Goal: Task Accomplishment & Management: Complete application form

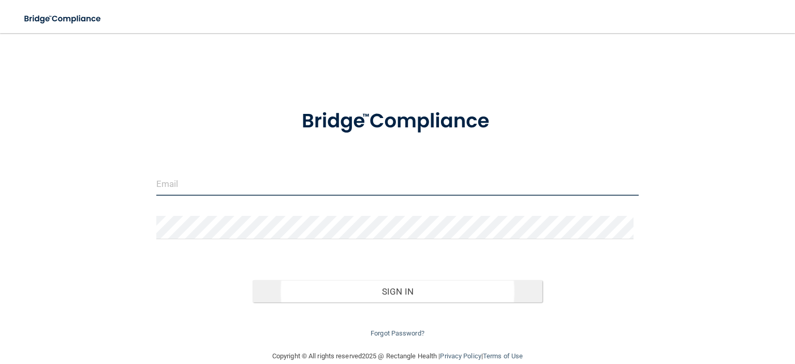
type input "[EMAIL_ADDRESS][DOMAIN_NAME]"
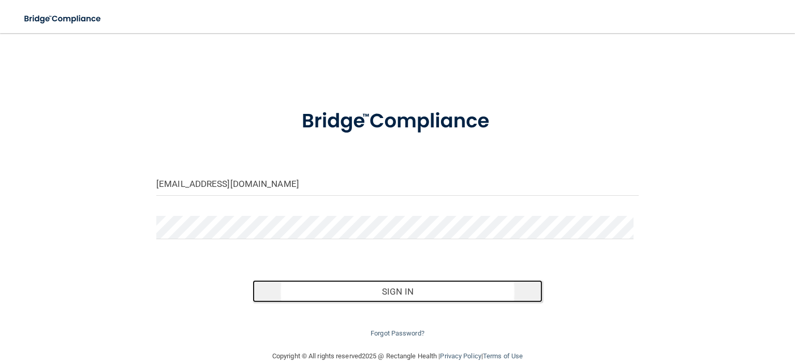
click at [370, 291] on button "Sign In" at bounding box center [397, 291] width 289 height 23
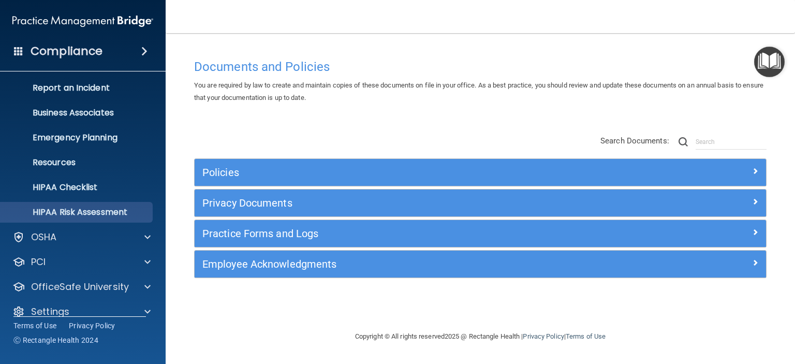
scroll to position [65, 0]
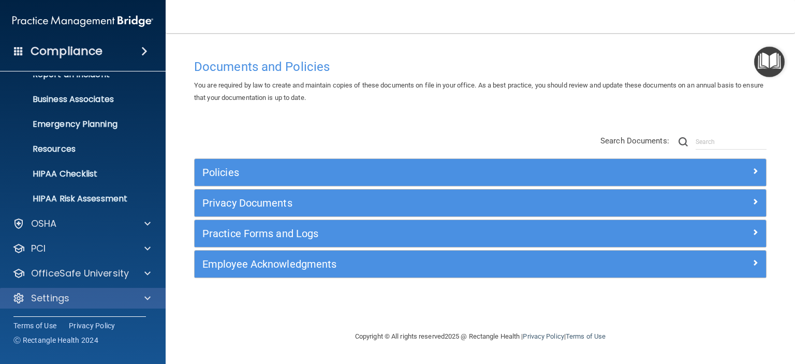
click at [88, 304] on div "Settings" at bounding box center [83, 298] width 166 height 21
click at [105, 299] on div "Settings" at bounding box center [69, 298] width 128 height 12
click at [149, 300] on span at bounding box center [147, 298] width 6 height 12
click at [147, 299] on span at bounding box center [147, 298] width 6 height 12
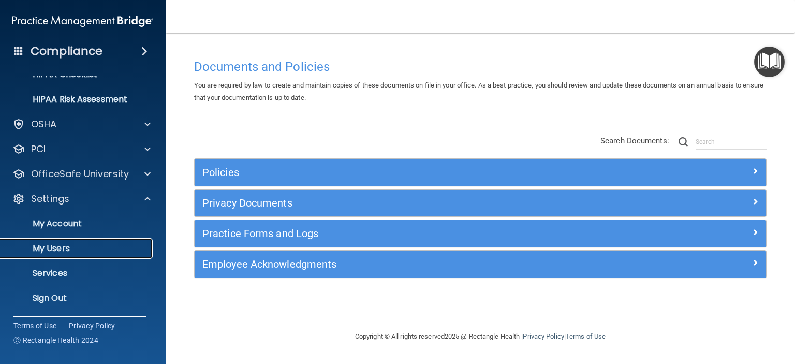
click at [97, 243] on p "My Users" at bounding box center [77, 248] width 141 height 10
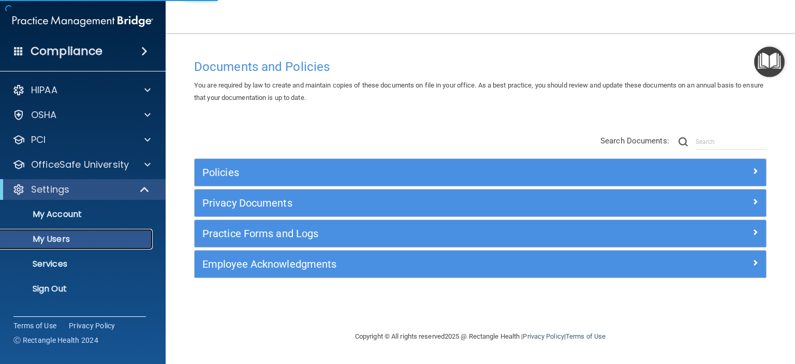
click at [97, 241] on p "My Users" at bounding box center [77, 239] width 141 height 10
select select "20"
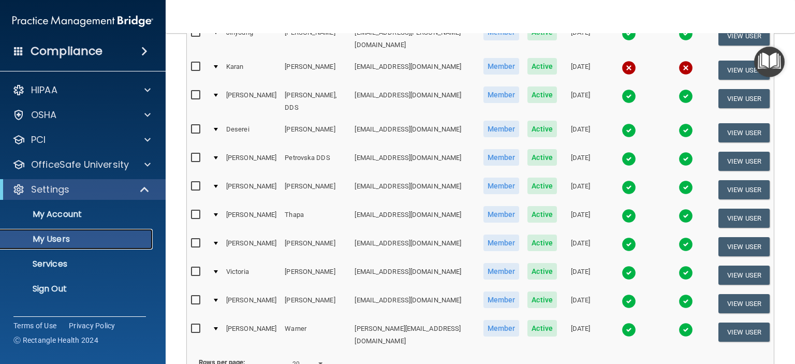
scroll to position [513, 0]
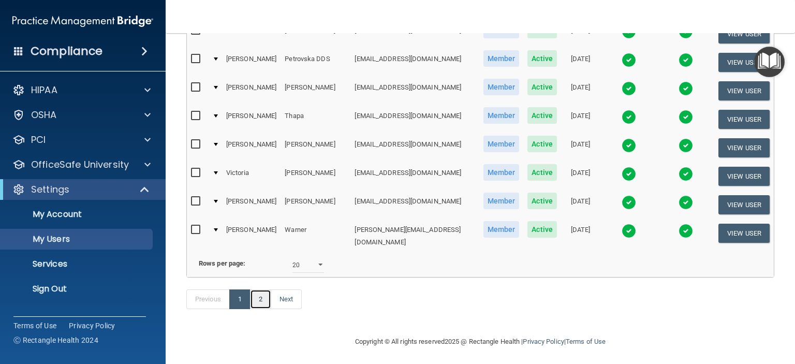
click at [263, 296] on link "2" at bounding box center [260, 299] width 21 height 20
select select "20"
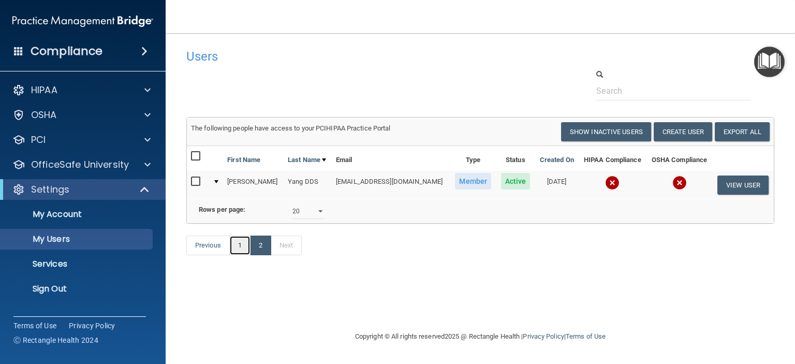
click at [246, 255] on link "1" at bounding box center [239, 245] width 21 height 20
select select "20"
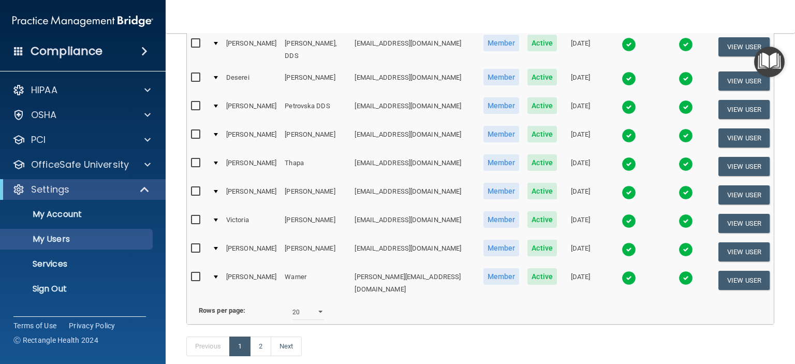
scroll to position [513, 0]
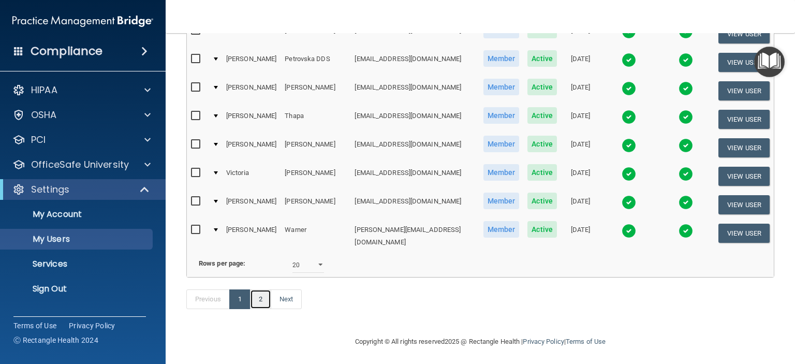
drag, startPoint x: 258, startPoint y: 299, endPoint x: 278, endPoint y: 307, distance: 21.3
click at [258, 300] on link "2" at bounding box center [260, 299] width 21 height 20
select select "20"
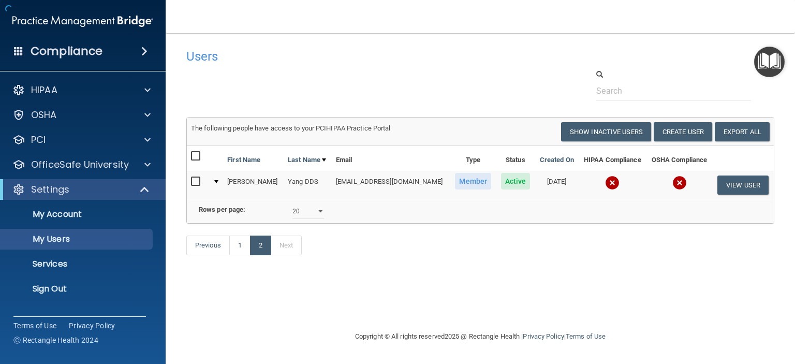
click at [266, 299] on div "Users Success! New user created. × Error! The user couldn't be created. × Succe…" at bounding box center [480, 181] width 588 height 276
click at [238, 255] on link "1" at bounding box center [239, 245] width 21 height 20
select select "20"
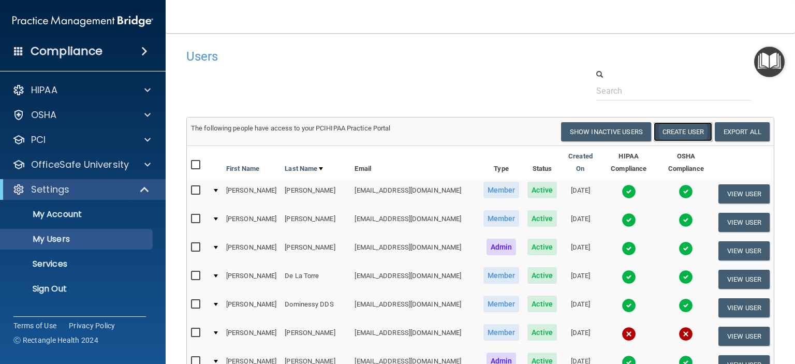
click at [682, 131] on button "Create User" at bounding box center [683, 131] width 58 height 19
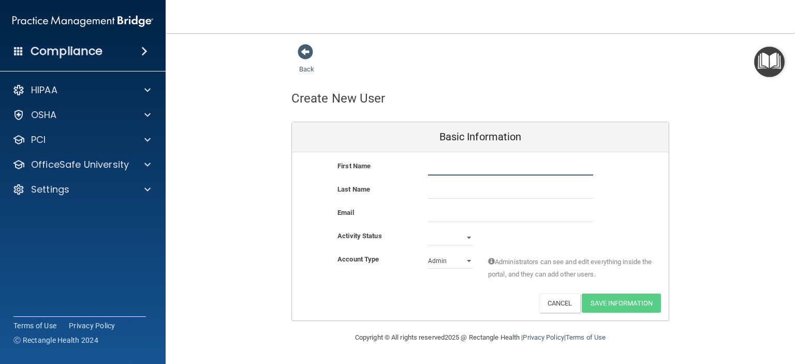
click at [470, 167] on input "text" at bounding box center [510, 168] width 165 height 16
type input "[PERSON_NAME]"
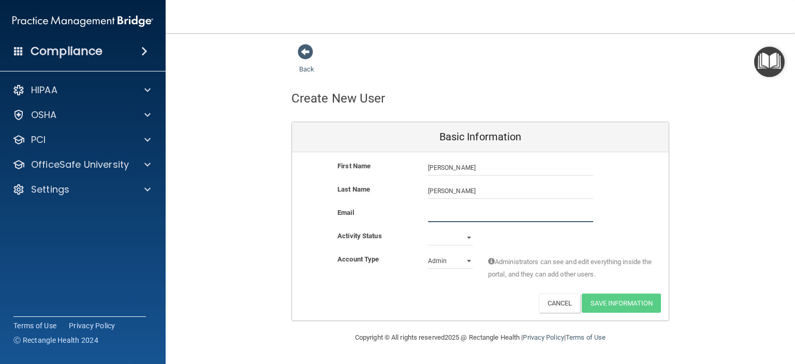
click at [452, 212] on input "email" at bounding box center [510, 214] width 165 height 16
click at [444, 209] on input "email" at bounding box center [510, 214] width 165 height 16
type input "[EMAIL_ADDRESS][DOMAIN_NAME]"
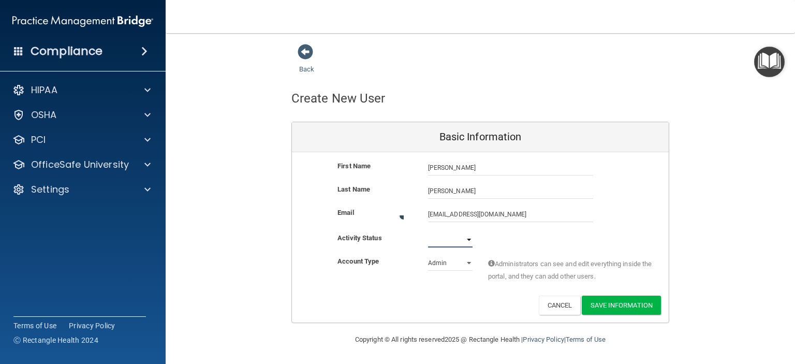
click at [463, 232] on select "Active Inactive" at bounding box center [450, 240] width 44 height 16
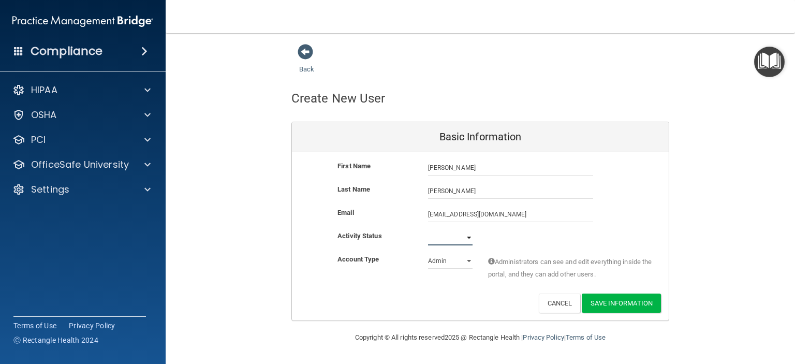
select select "active"
click at [428, 230] on select "Active Inactive" at bounding box center [450, 238] width 44 height 16
click at [465, 258] on select "Admin Member" at bounding box center [450, 261] width 44 height 16
select select "practice_member"
click at [428, 253] on select "Admin Member" at bounding box center [450, 261] width 44 height 16
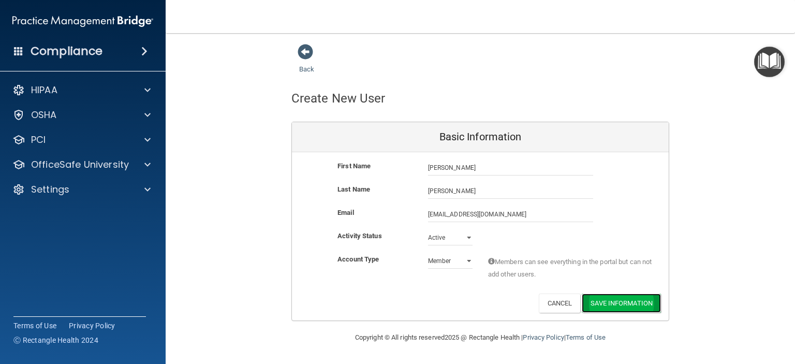
click at [639, 304] on button "Save Information" at bounding box center [621, 302] width 79 height 19
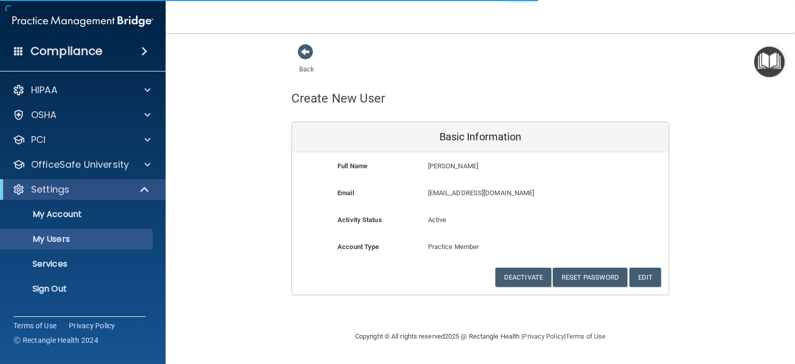
select select "20"
